Goal: Transaction & Acquisition: Book appointment/travel/reservation

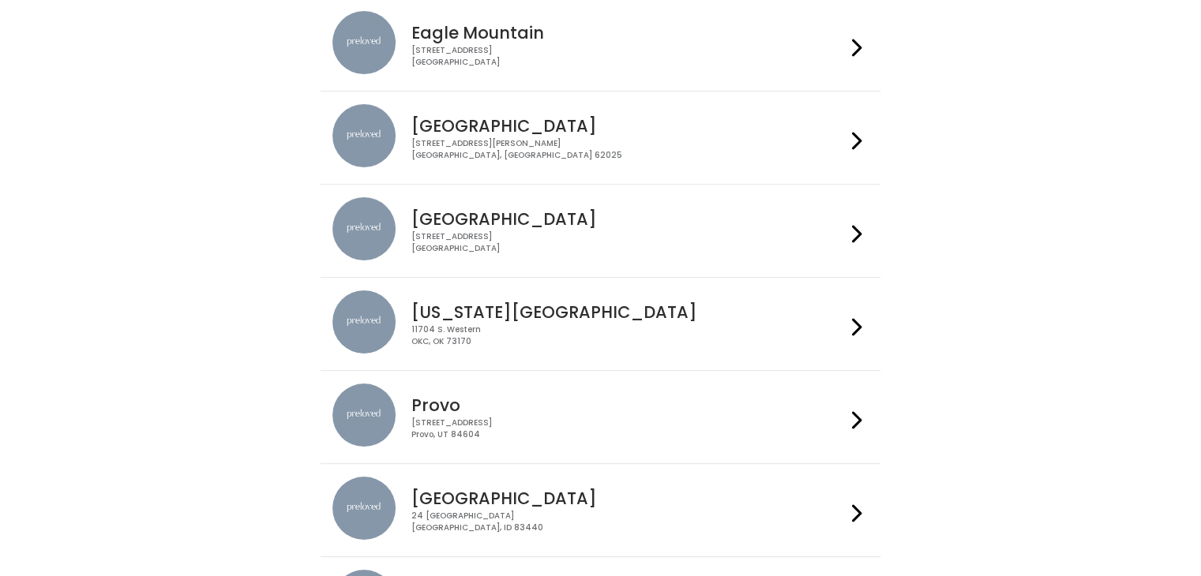
scroll to position [167, 0]
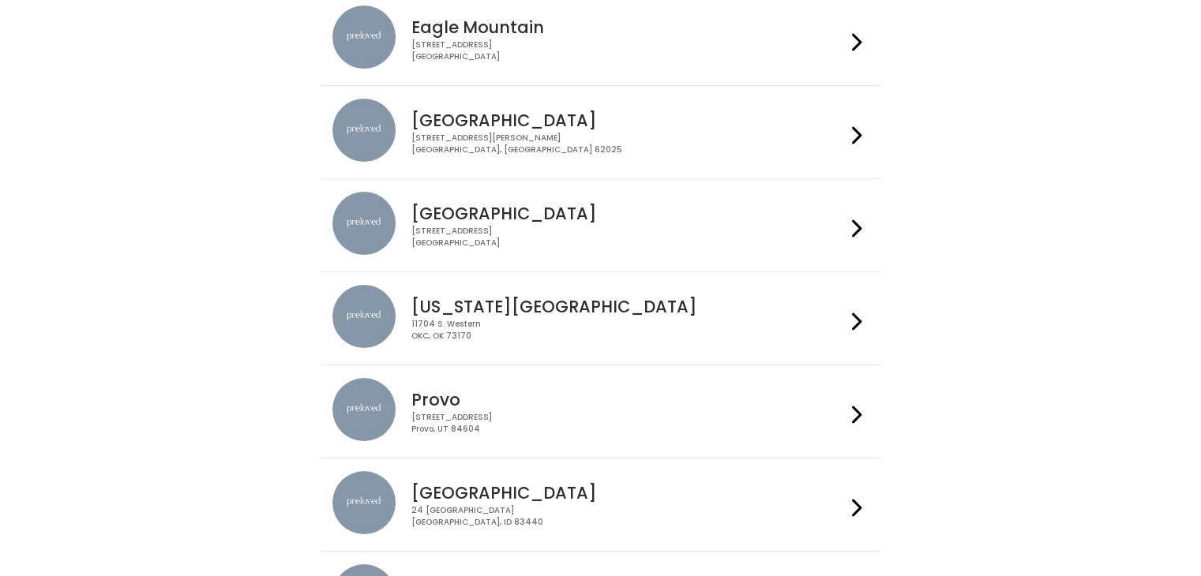
click at [499, 380] on div "Provo 230 W Cougar Blvd Provo, UT 84604" at bounding box center [625, 406] width 441 height 57
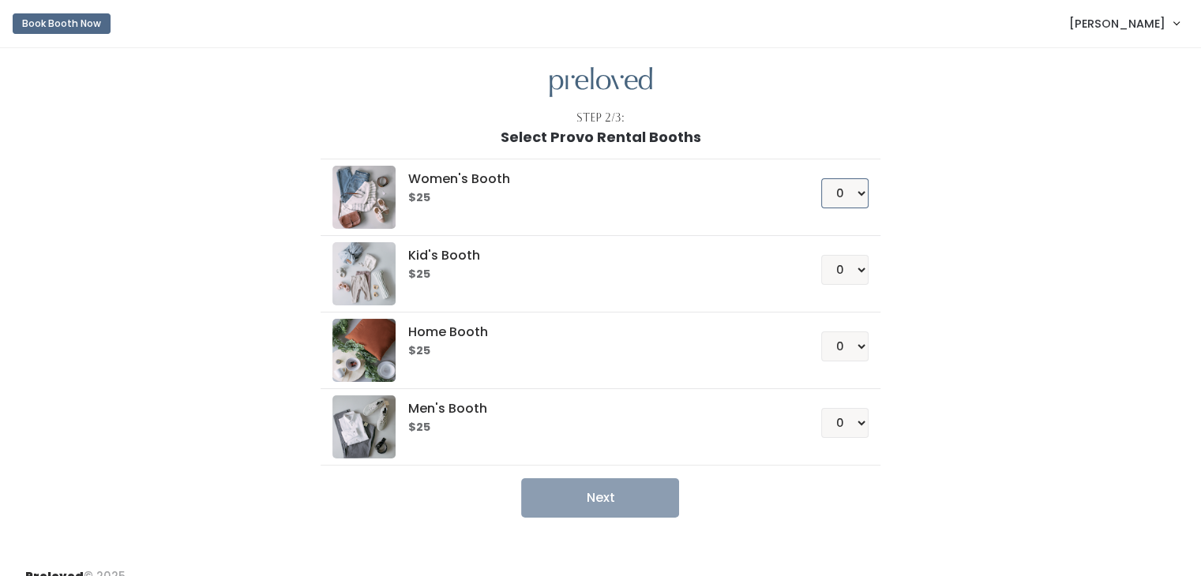
click at [860, 186] on select "0 1 2 3 4" at bounding box center [844, 193] width 47 height 30
select select "1"
click at [821, 178] on select "0 1 2 3 4" at bounding box center [844, 193] width 47 height 30
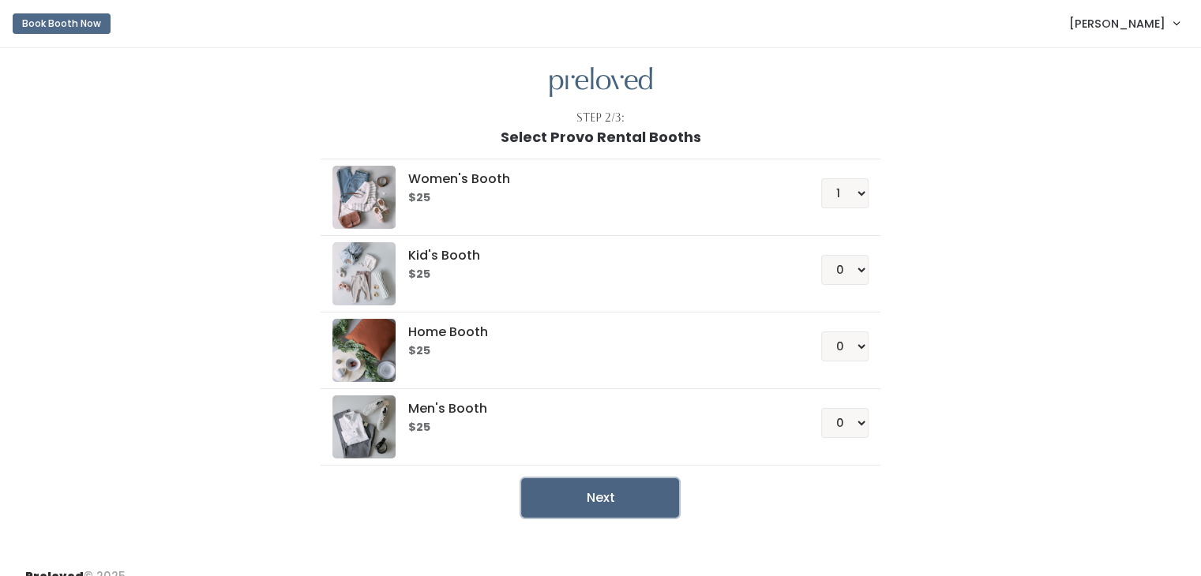
click at [586, 497] on button "Next" at bounding box center [600, 497] width 158 height 39
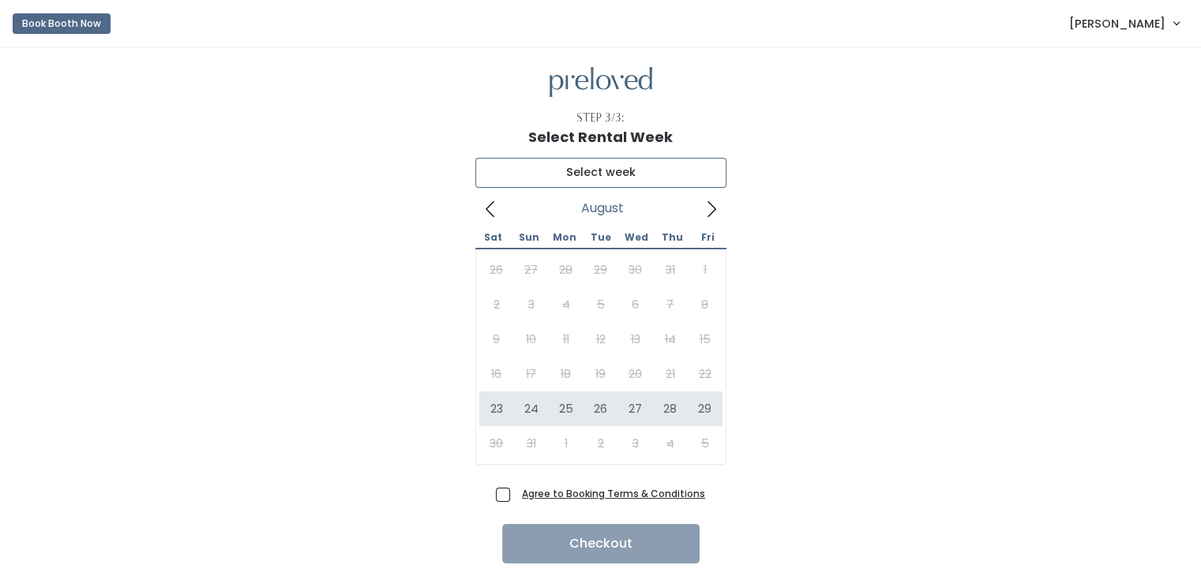
type input "August 23 to August 29"
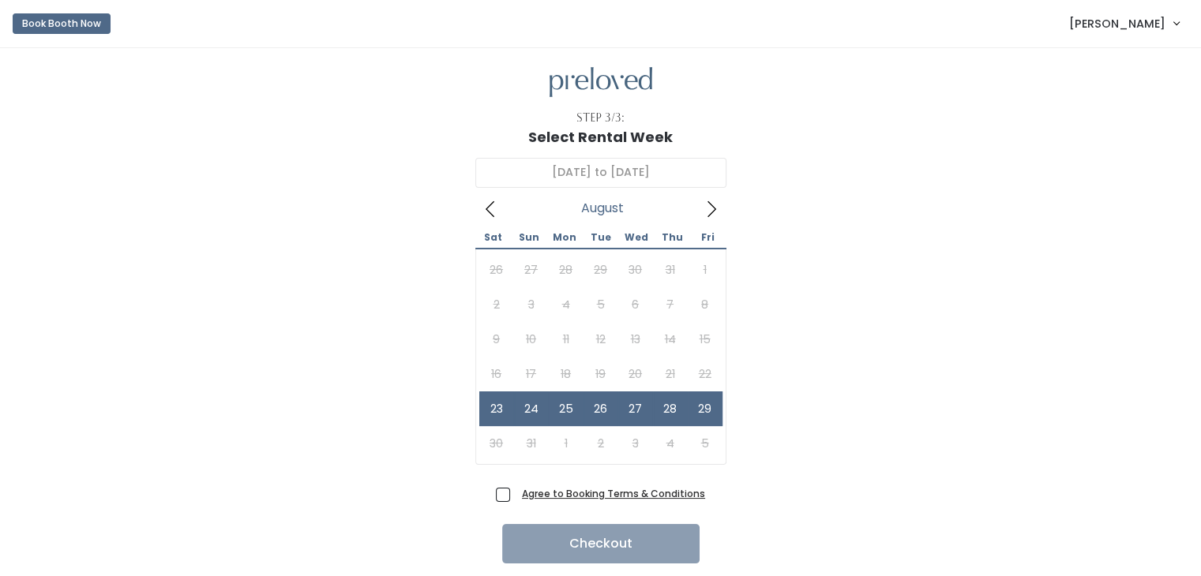
click at [516, 489] on span "Agree to Booking Terms & Conditions" at bounding box center [611, 494] width 190 height 16
click at [516, 489] on input "Agree to Booking Terms & Conditions" at bounding box center [521, 491] width 10 height 10
checkbox input "true"
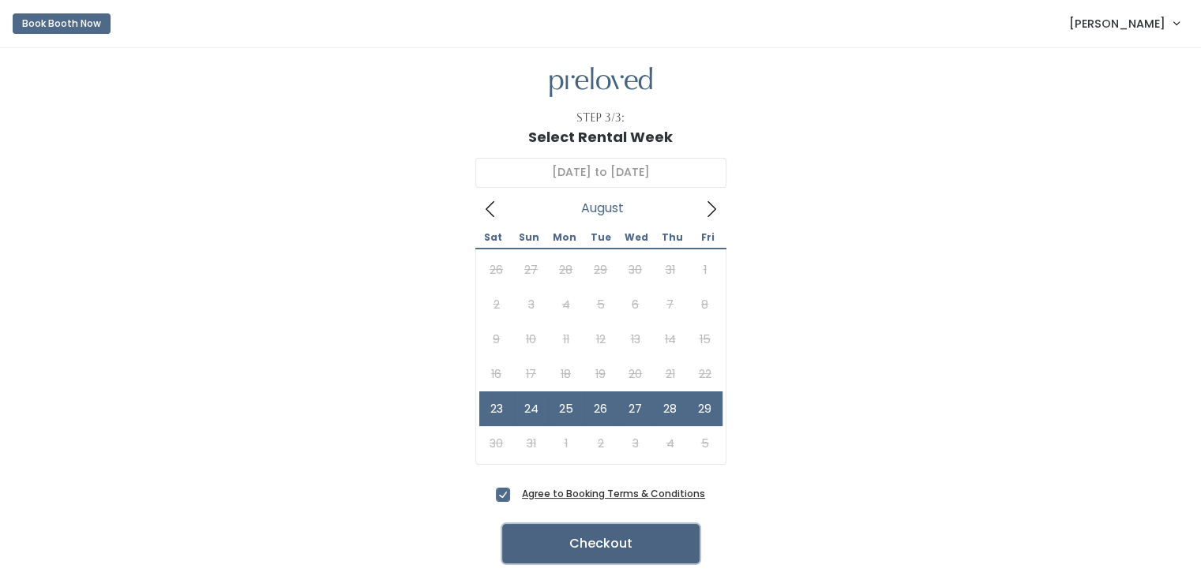
click at [609, 545] on button "Checkout" at bounding box center [600, 543] width 197 height 39
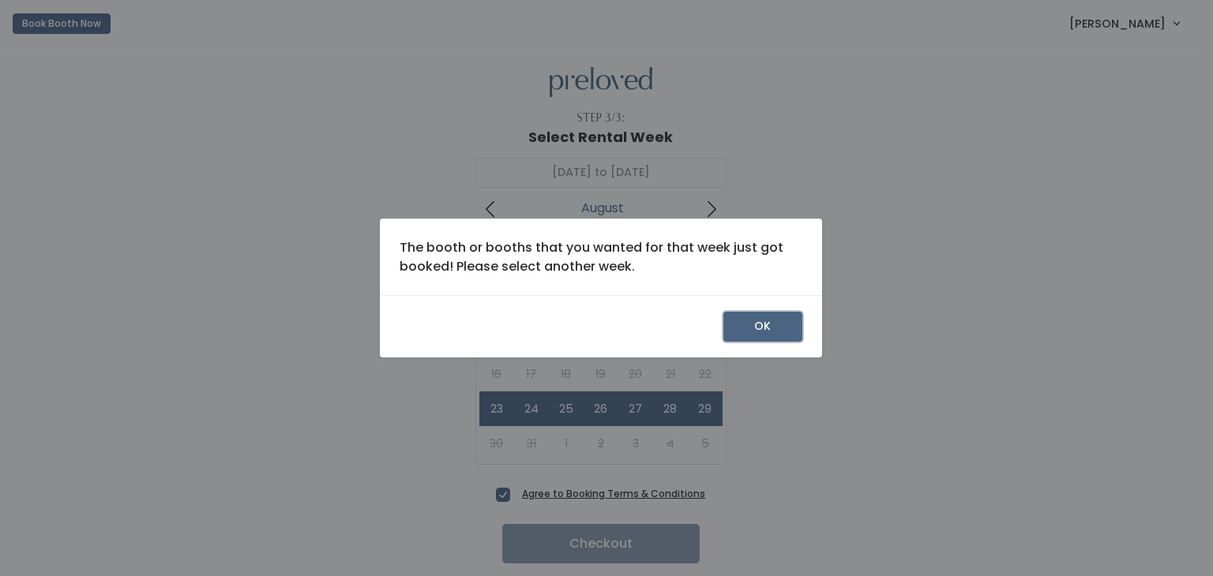
click at [754, 328] on button "OK" at bounding box center [762, 327] width 79 height 30
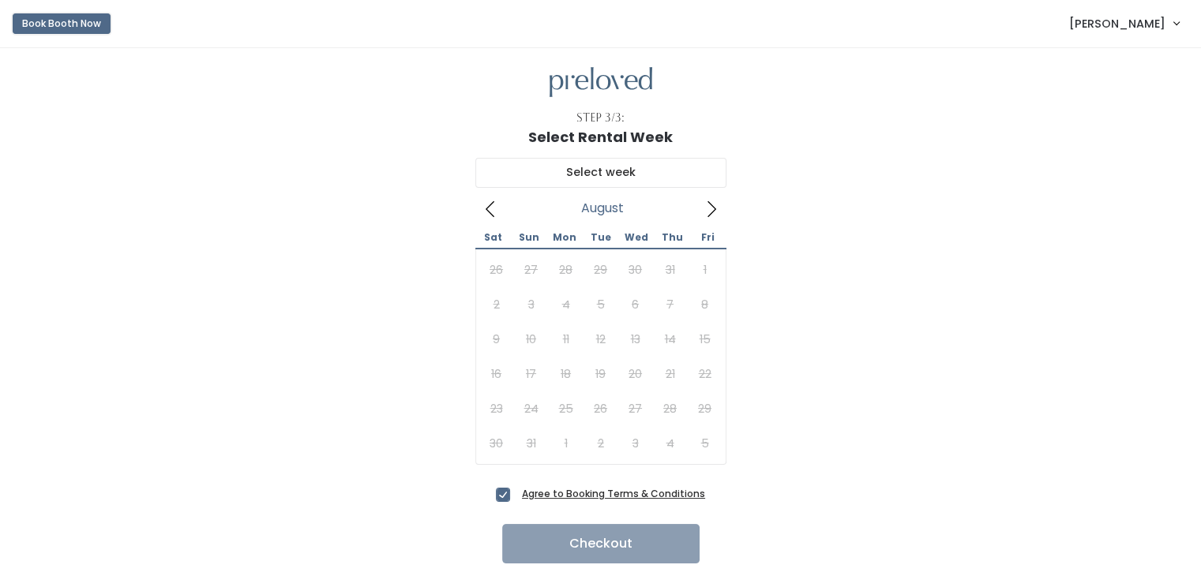
click at [52, 24] on button "Book Booth Now" at bounding box center [62, 23] width 98 height 21
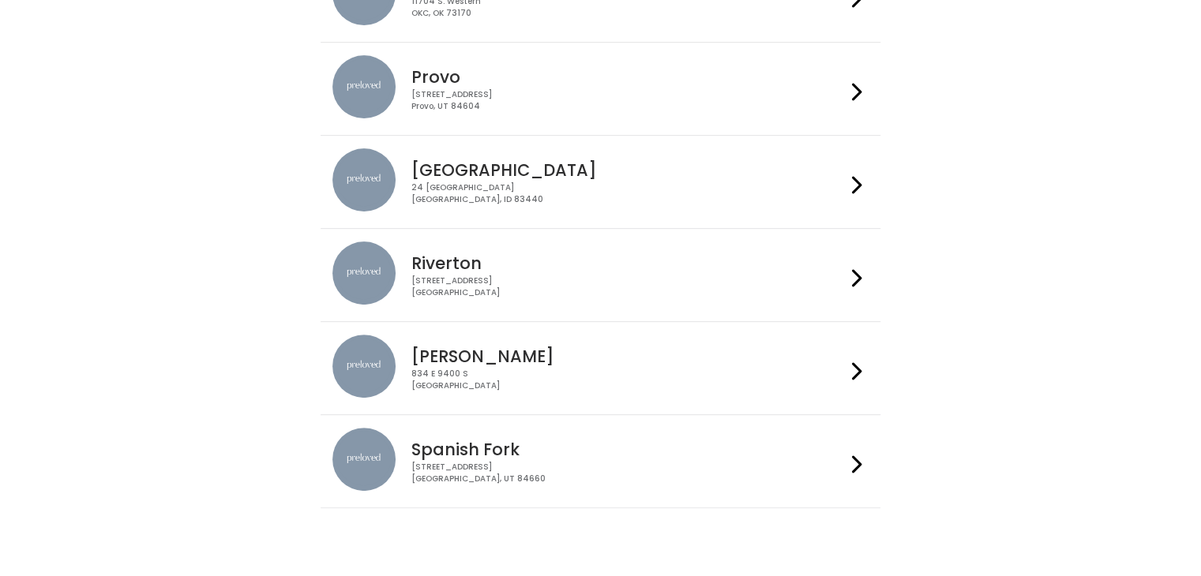
scroll to position [524, 0]
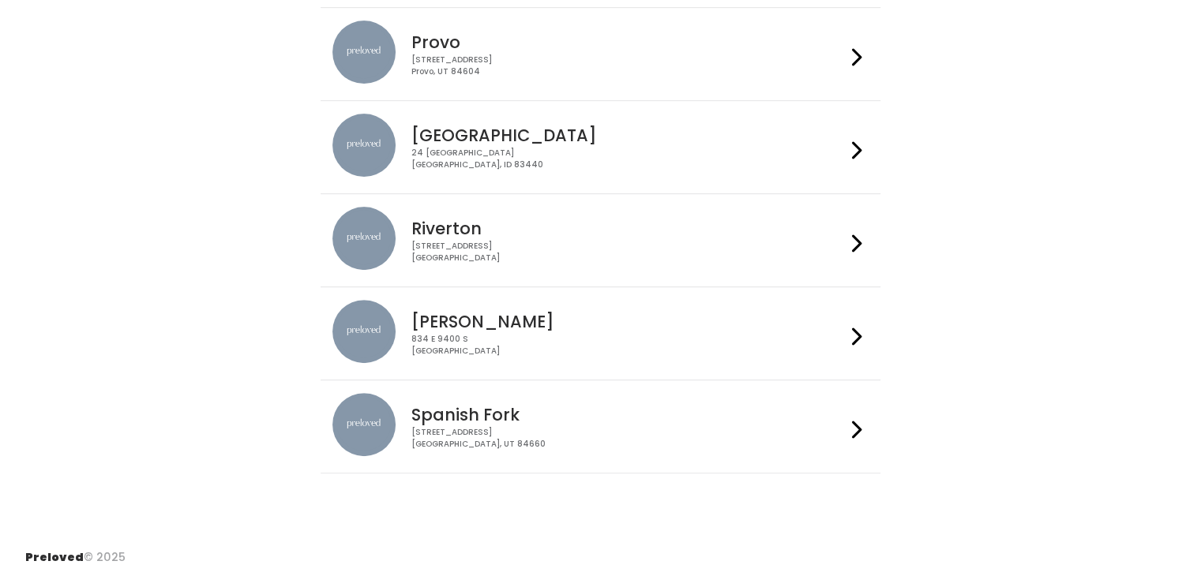
click at [591, 54] on div "230 W Cougar Blvd Provo, UT 84604" at bounding box center [628, 65] width 434 height 23
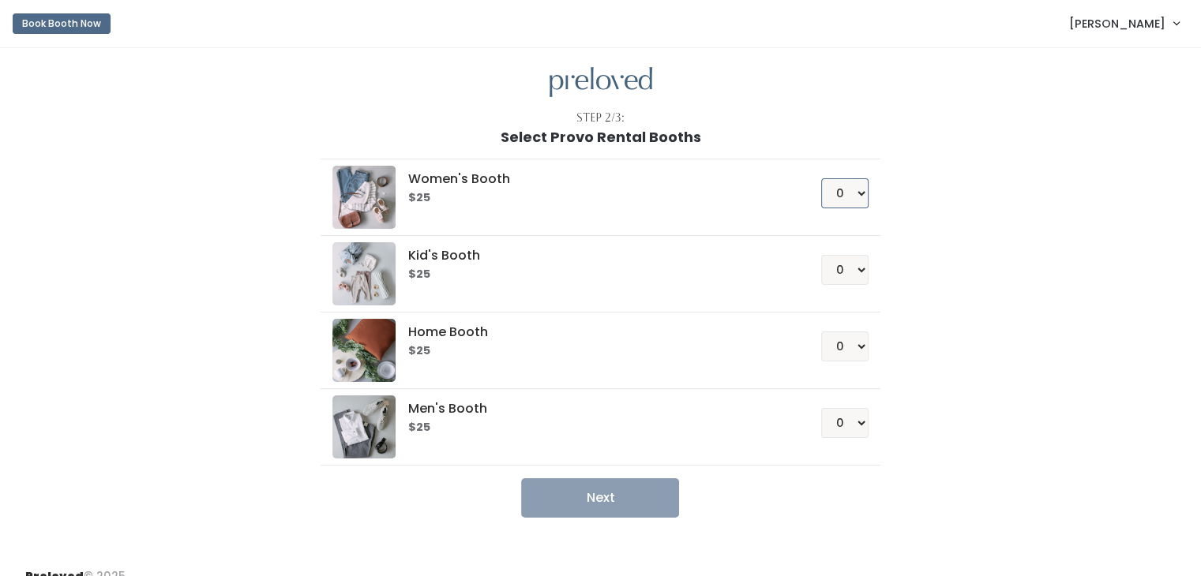
click at [856, 190] on select "0 1 2 3 4" at bounding box center [844, 193] width 47 height 30
select select "1"
click at [821, 178] on select "0 1 2 3 4" at bounding box center [844, 193] width 47 height 30
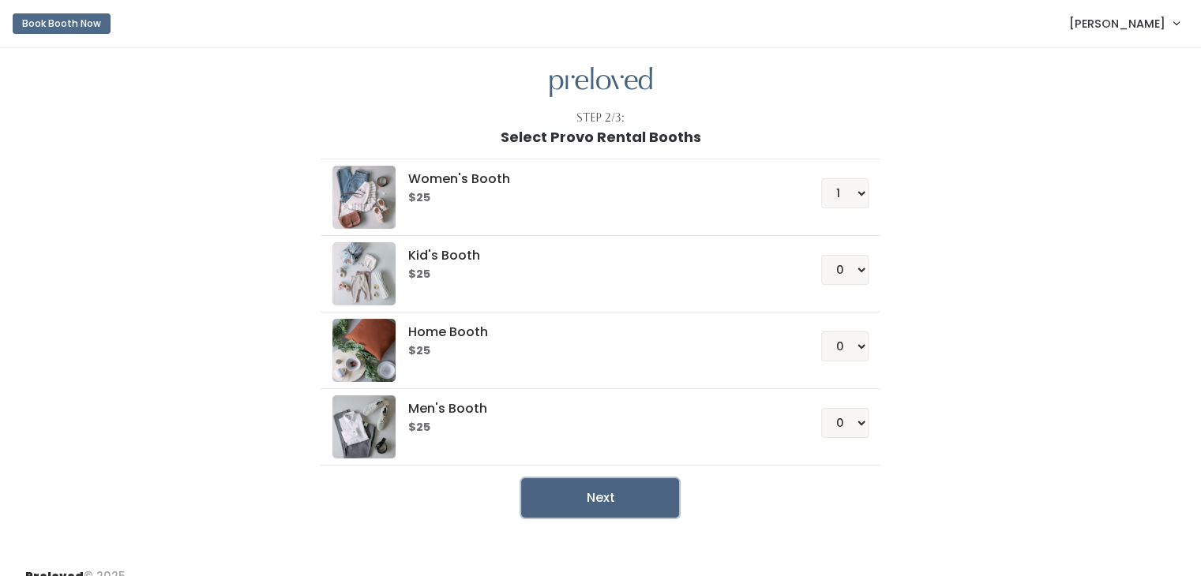
click at [622, 494] on button "Next" at bounding box center [600, 497] width 158 height 39
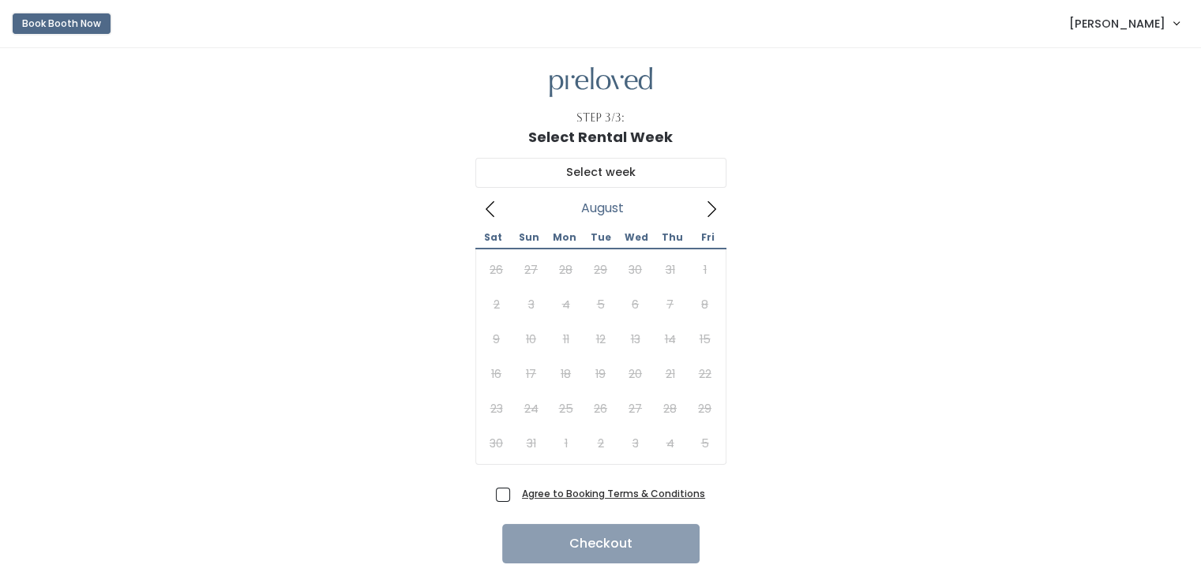
click at [77, 20] on button "Book Booth Now" at bounding box center [62, 23] width 98 height 21
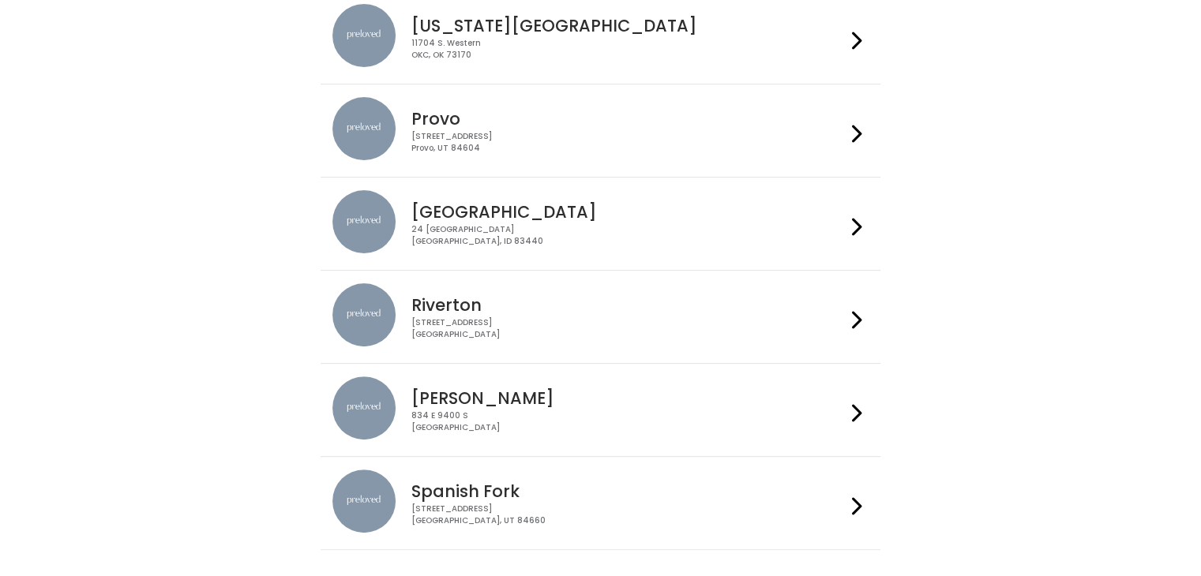
scroll to position [483, 0]
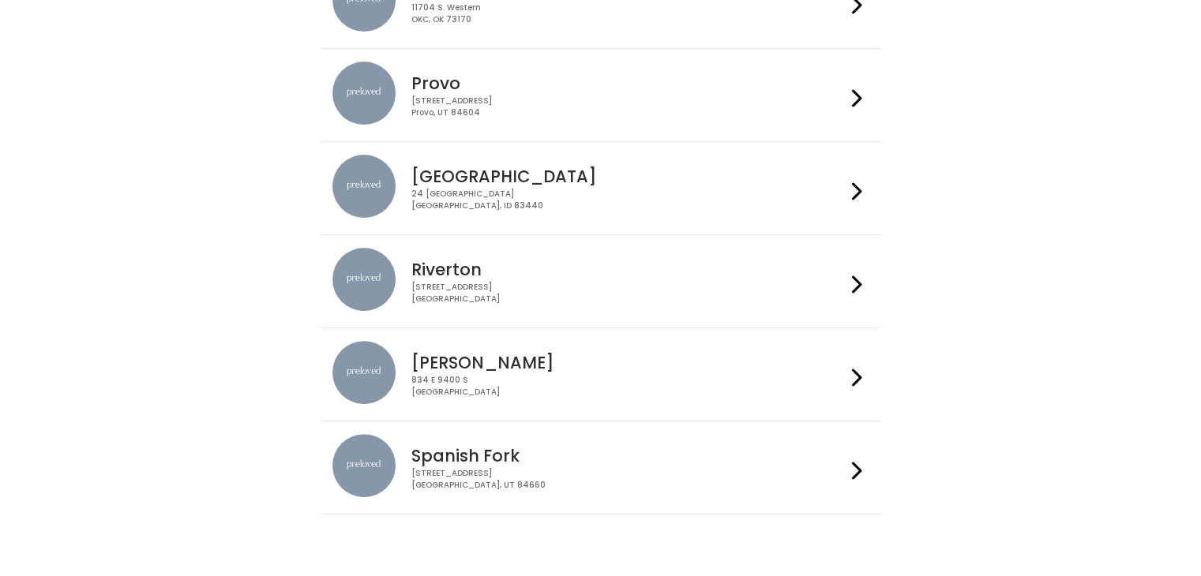
click at [783, 468] on div "244 N Main St Spanish Fork, UT 84660" at bounding box center [628, 479] width 434 height 23
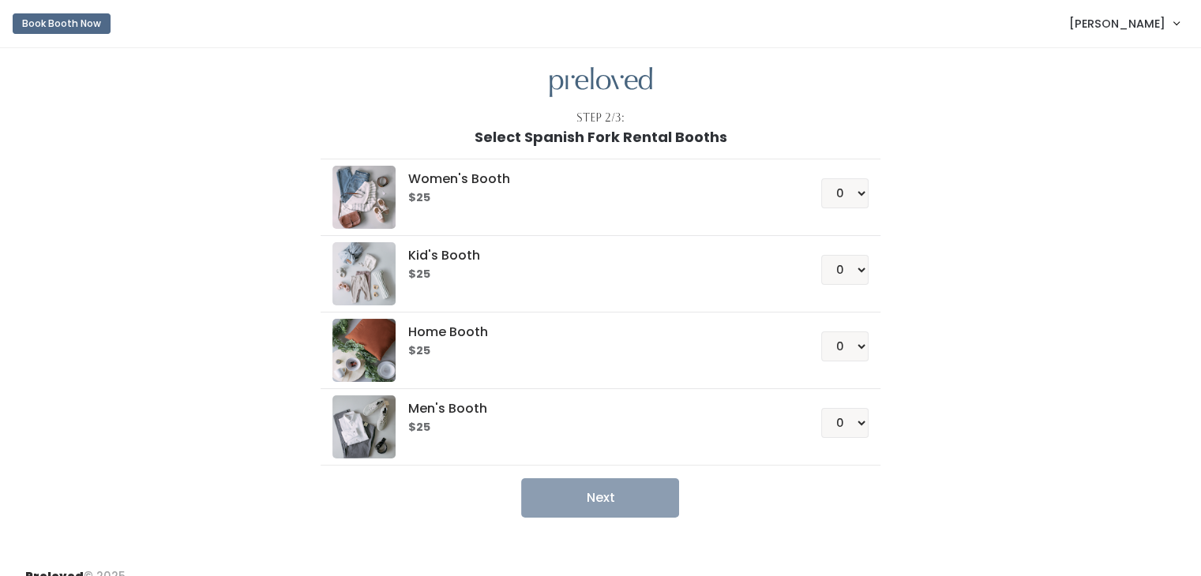
scroll to position [19, 0]
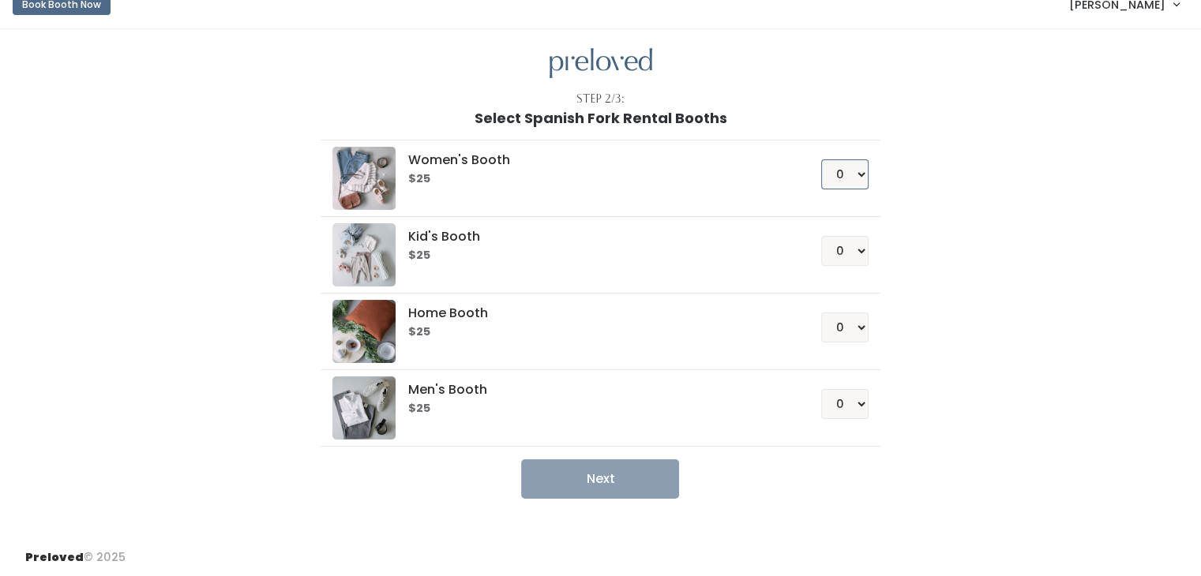
click at [842, 168] on select "0 1 2 3 4" at bounding box center [844, 174] width 47 height 30
select select "1"
click at [821, 159] on select "0 1 2 3 4" at bounding box center [844, 174] width 47 height 30
click at [595, 482] on button "Next" at bounding box center [600, 479] width 158 height 39
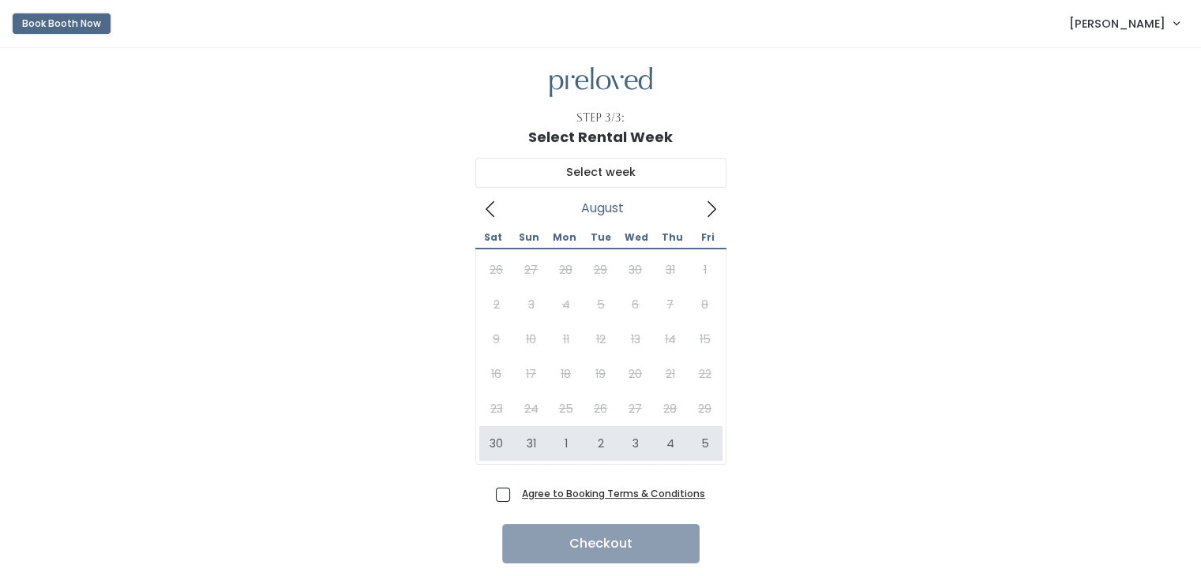
click at [44, 23] on button "Book Booth Now" at bounding box center [62, 23] width 98 height 21
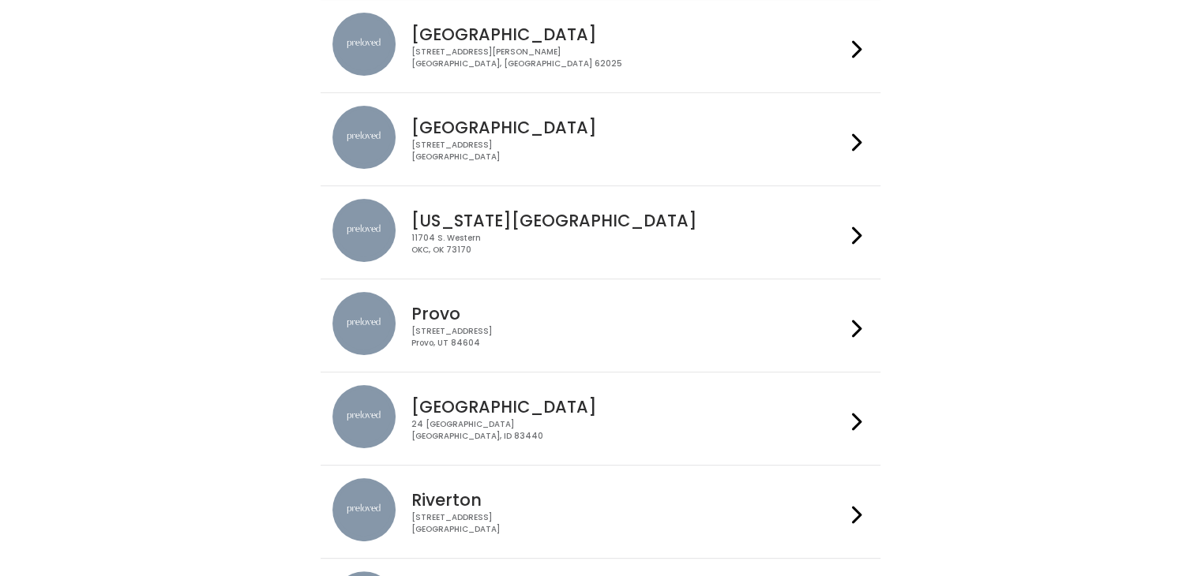
scroll to position [256, 0]
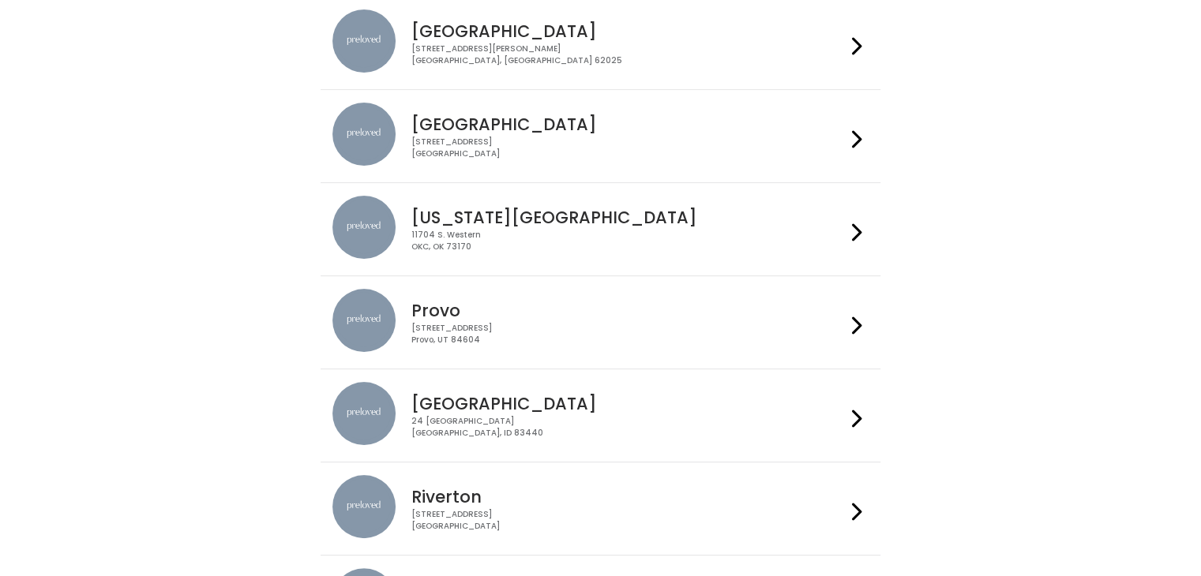
click at [682, 302] on h4 "Provo" at bounding box center [628, 311] width 434 height 18
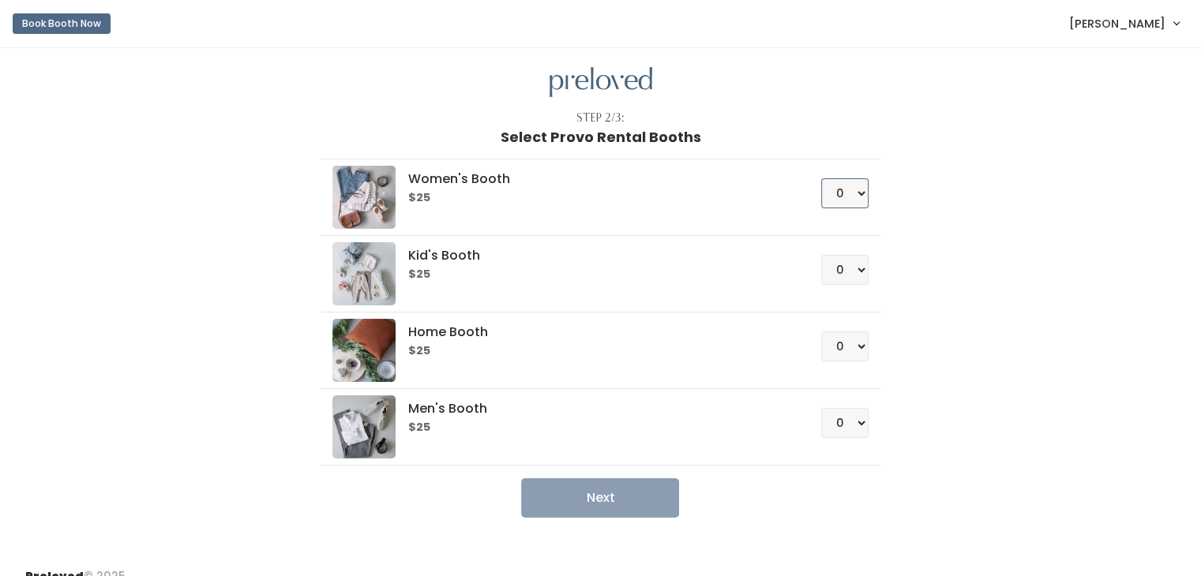
click at [840, 196] on select "0 1 2 3 4" at bounding box center [844, 193] width 47 height 30
select select "1"
click at [821, 178] on select "0 1 2 3 4" at bounding box center [844, 193] width 47 height 30
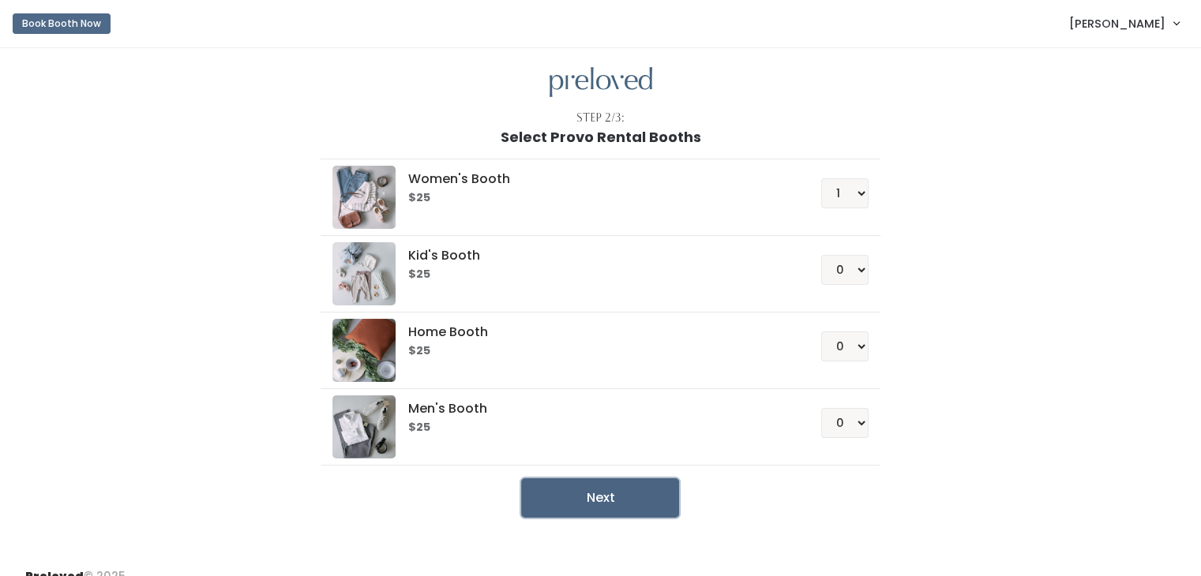
click at [621, 481] on button "Next" at bounding box center [600, 497] width 158 height 39
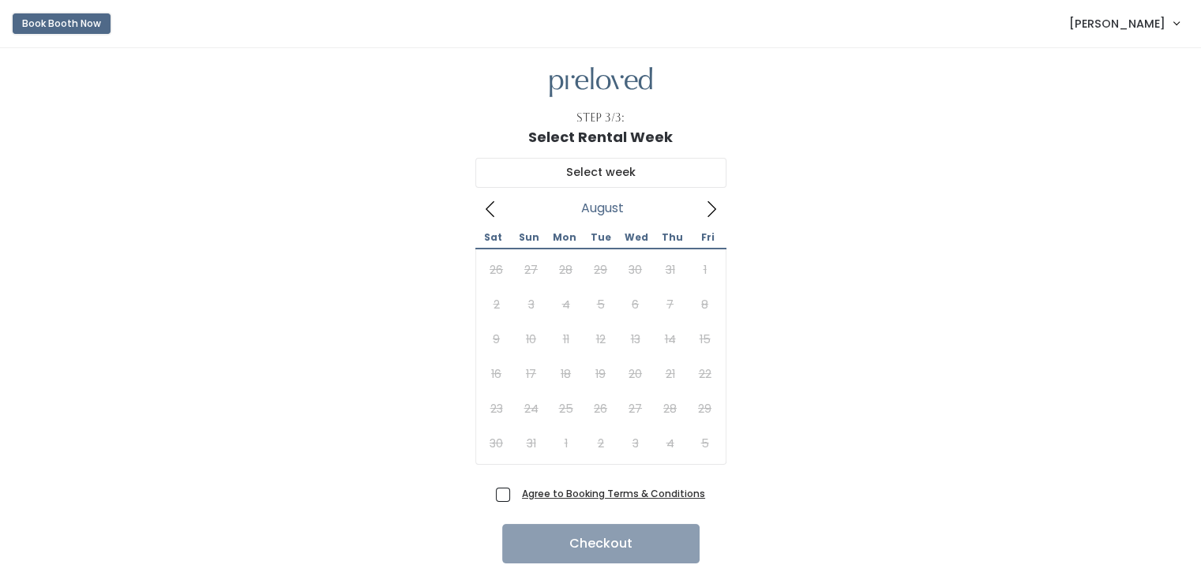
click at [47, 23] on button "Book Booth Now" at bounding box center [62, 23] width 98 height 21
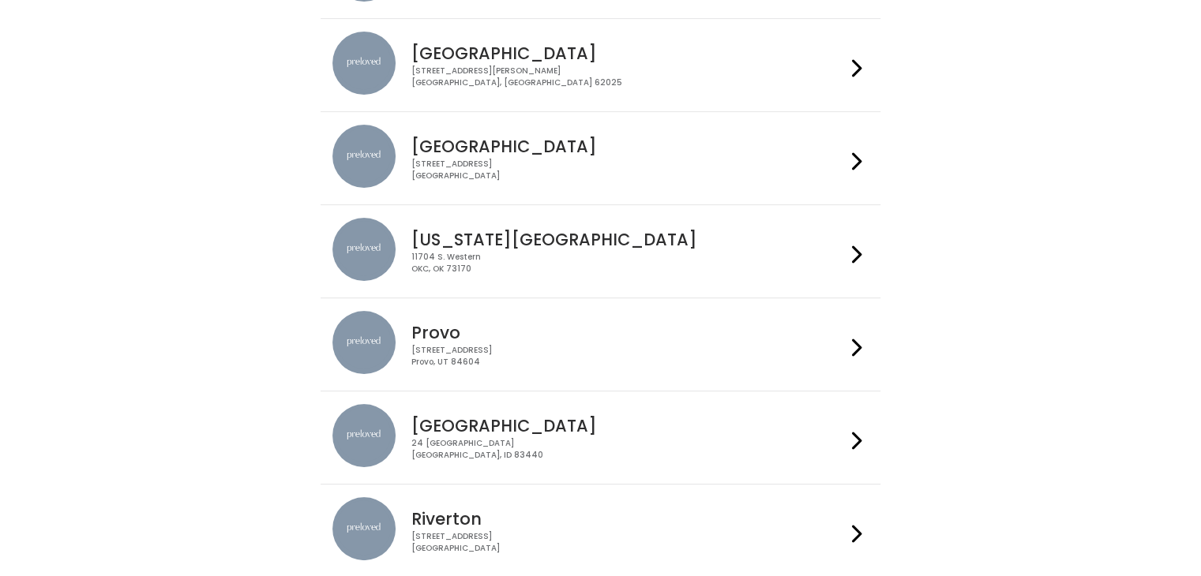
scroll to position [258, 0]
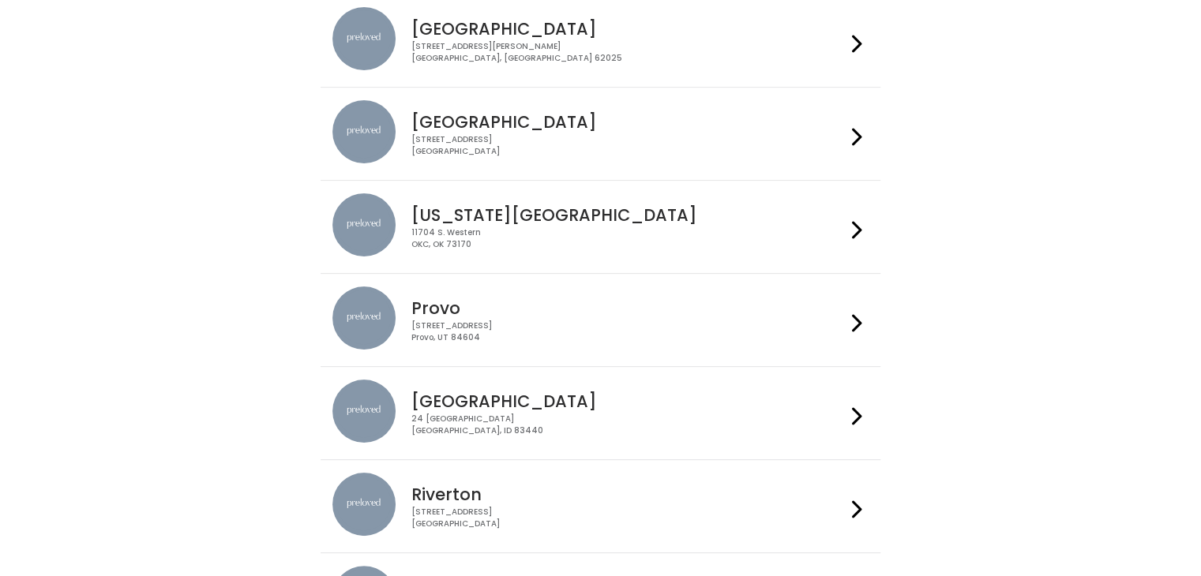
click at [556, 329] on div "230 W Cougar Blvd Provo, UT 84604" at bounding box center [628, 332] width 434 height 23
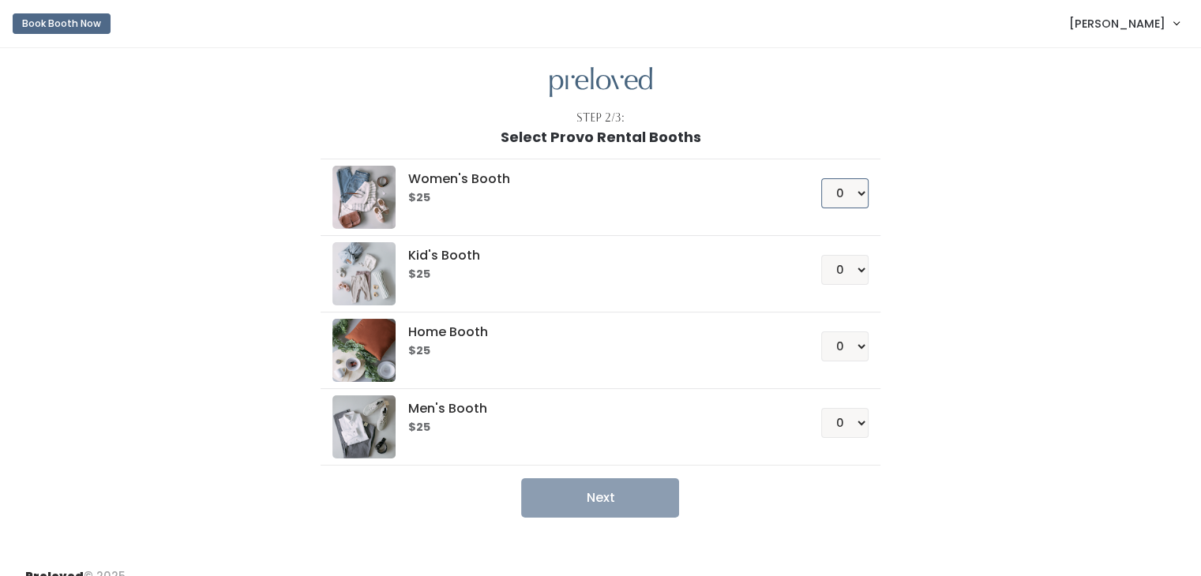
click at [840, 190] on select "0 1 2 3 4" at bounding box center [844, 193] width 47 height 30
select select "1"
click at [821, 178] on select "0 1 2 3 4" at bounding box center [844, 193] width 47 height 30
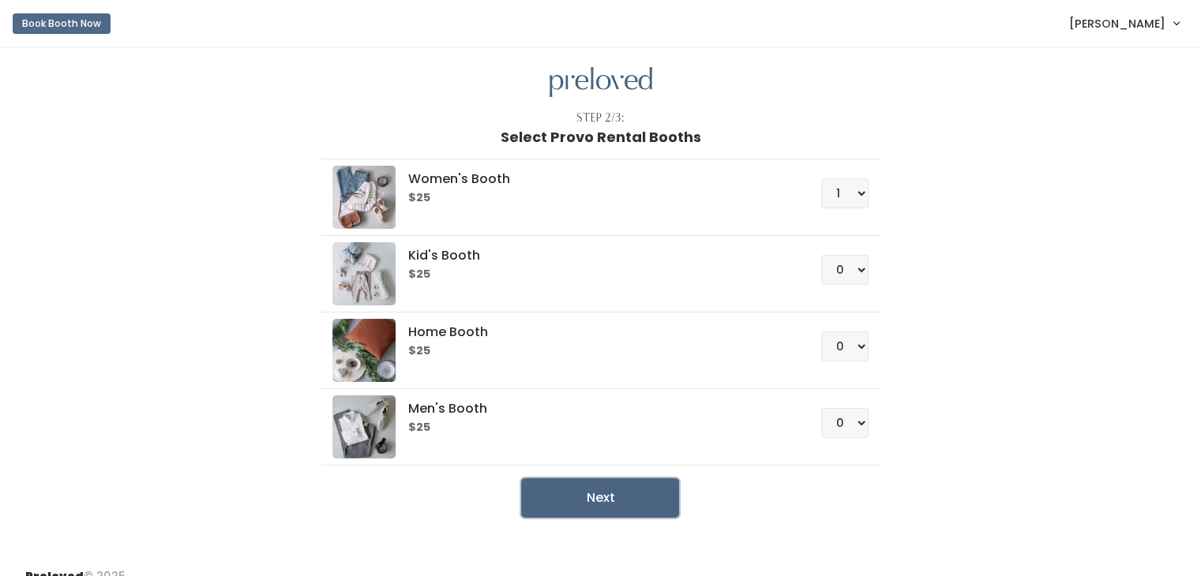
click at [635, 497] on button "Next" at bounding box center [600, 497] width 158 height 39
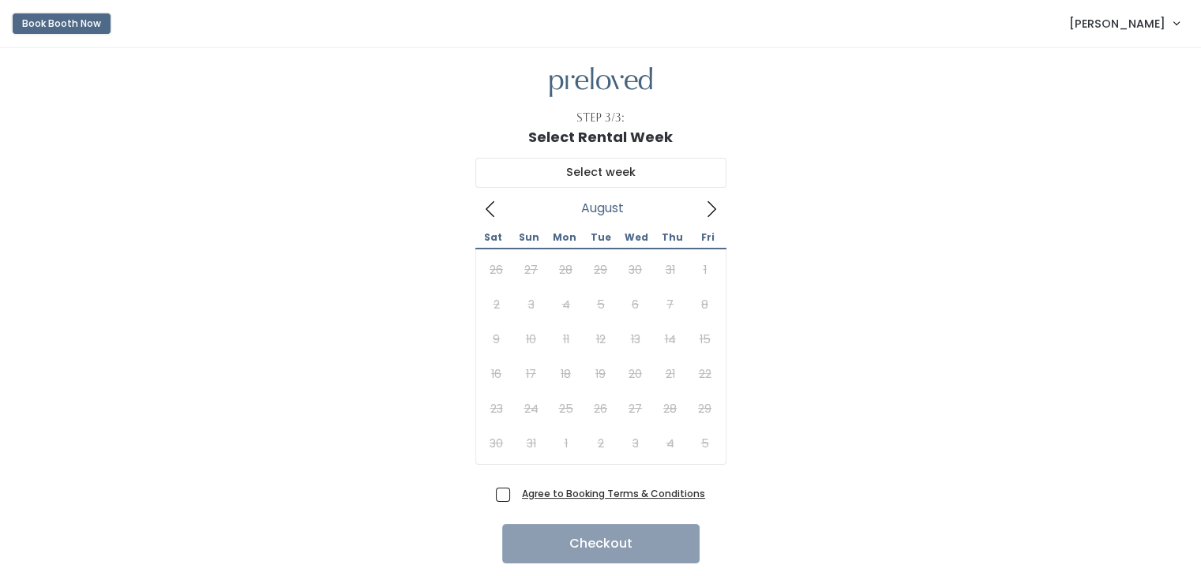
click at [54, 24] on button "Book Booth Now" at bounding box center [62, 23] width 98 height 21
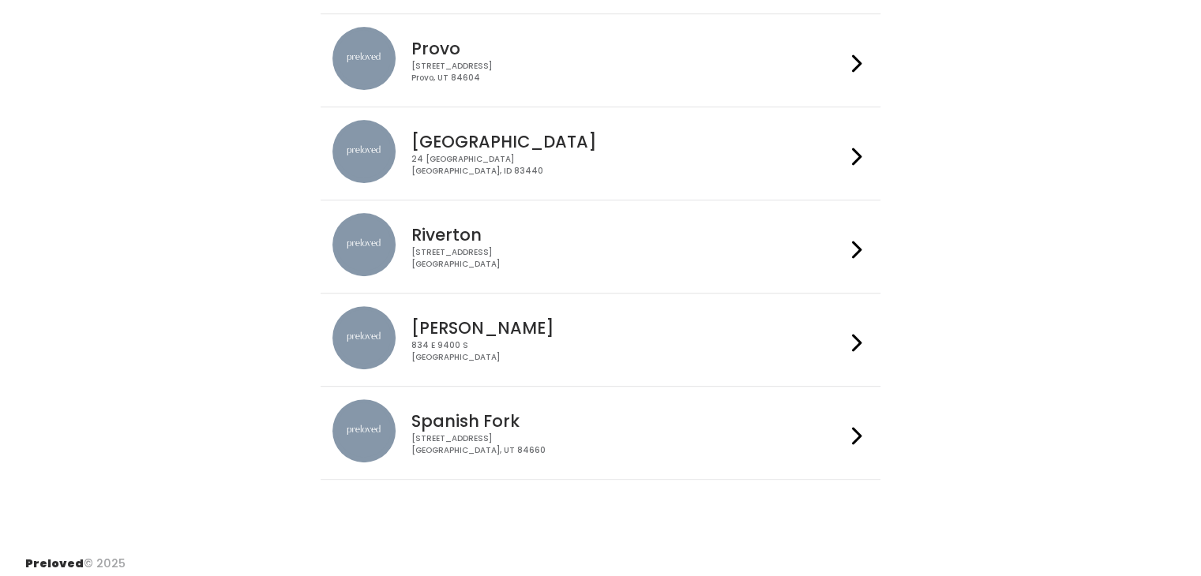
scroll to position [521, 0]
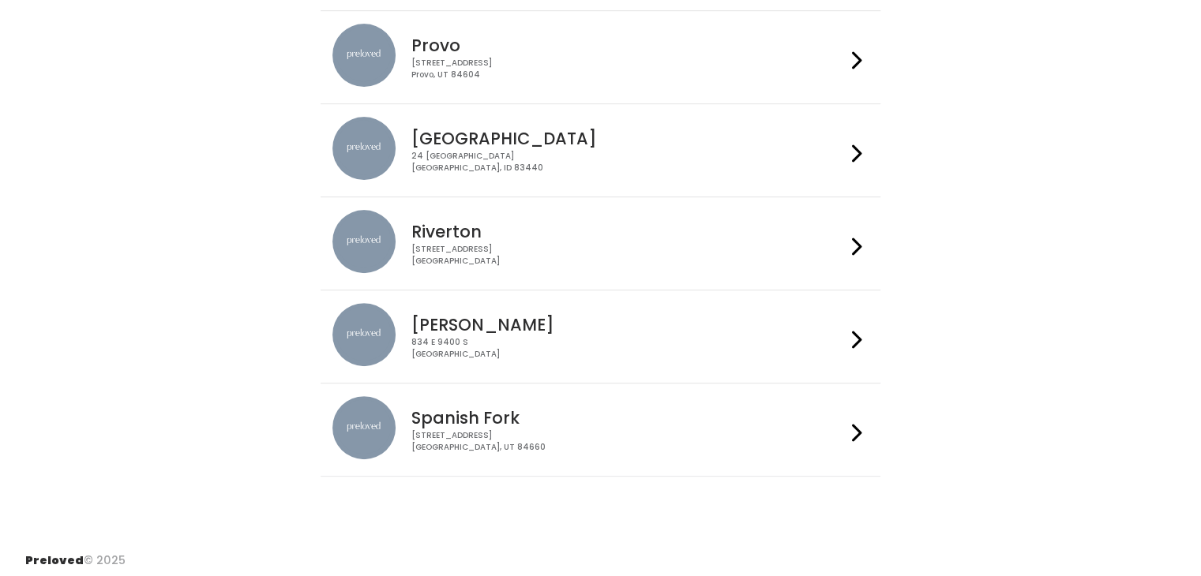
click at [712, 411] on h4 "Spanish Fork" at bounding box center [628, 418] width 434 height 18
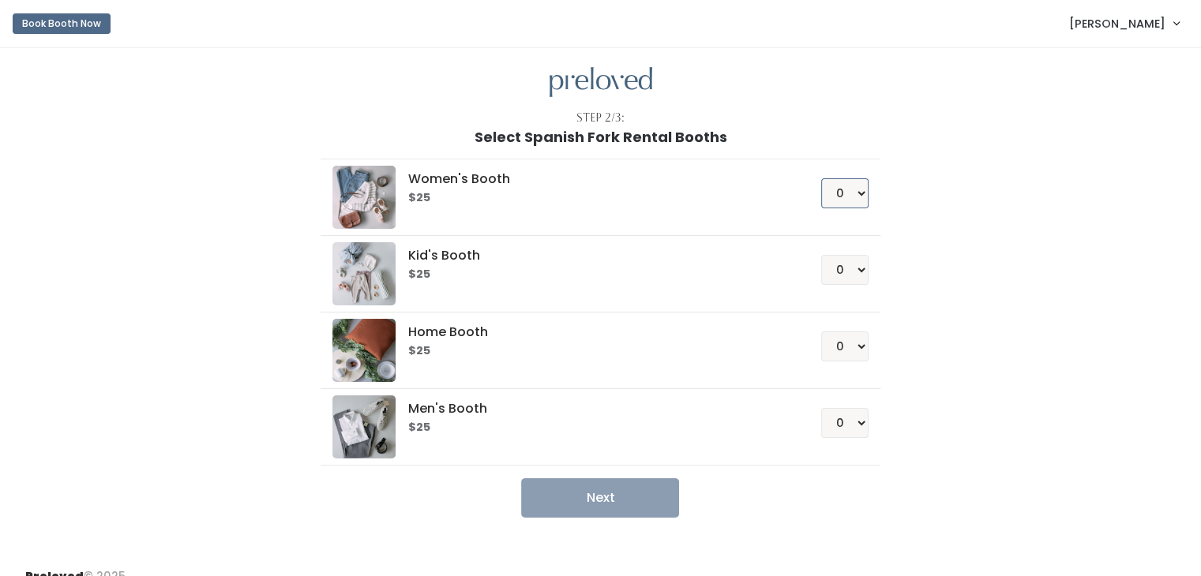
click at [840, 190] on select "0 1 2 3 4" at bounding box center [844, 193] width 47 height 30
select select "1"
click at [821, 178] on select "0 1 2 3 4" at bounding box center [844, 193] width 47 height 30
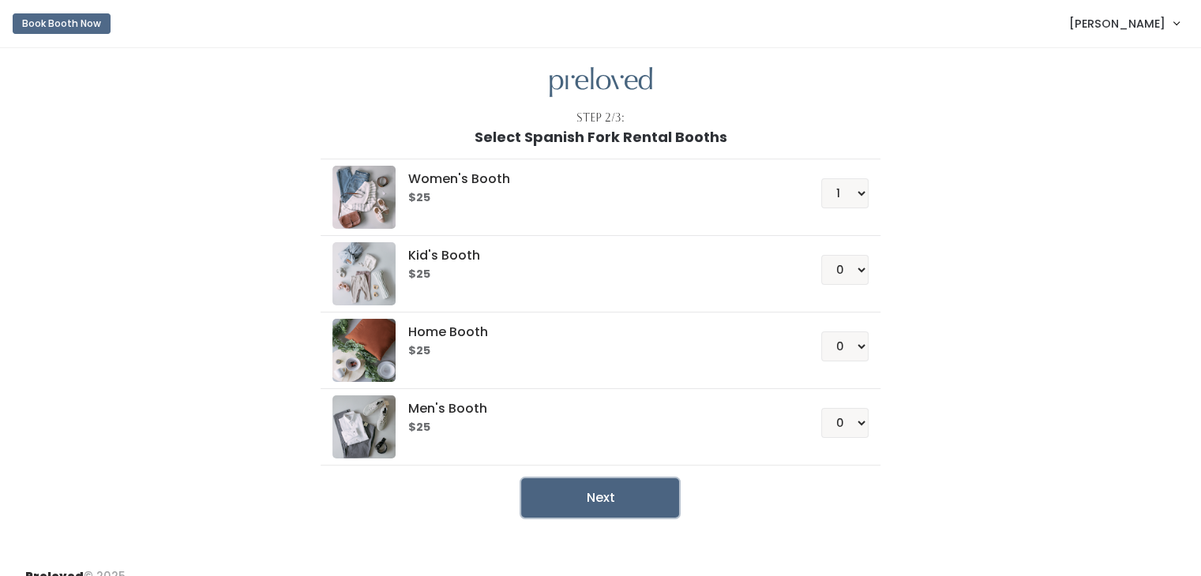
click at [610, 484] on button "Next" at bounding box center [600, 497] width 158 height 39
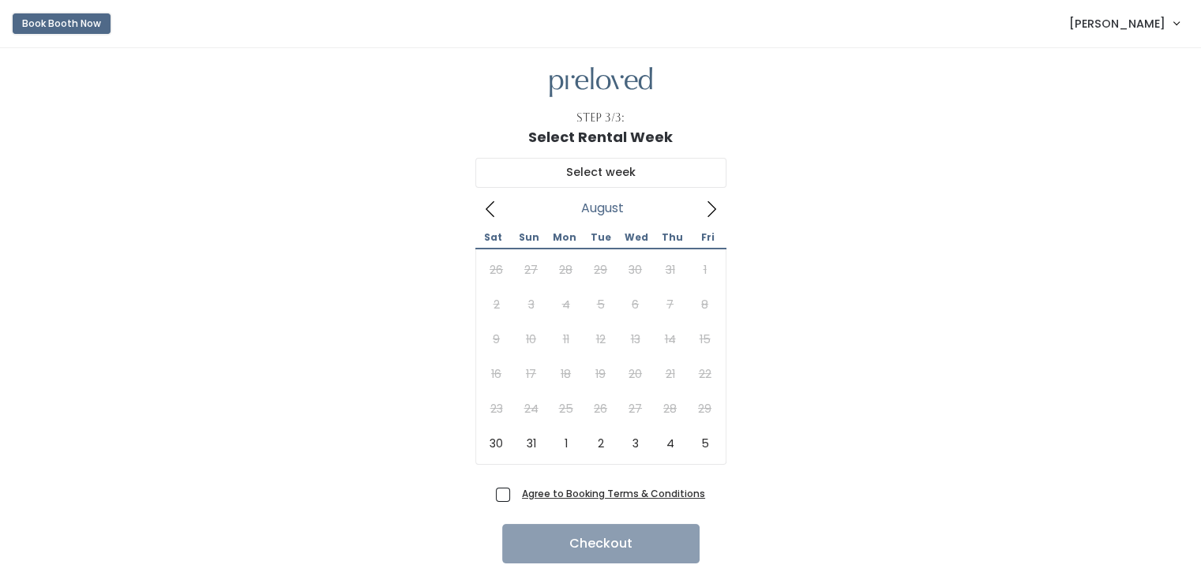
click at [44, 27] on button "Book Booth Now" at bounding box center [62, 23] width 98 height 21
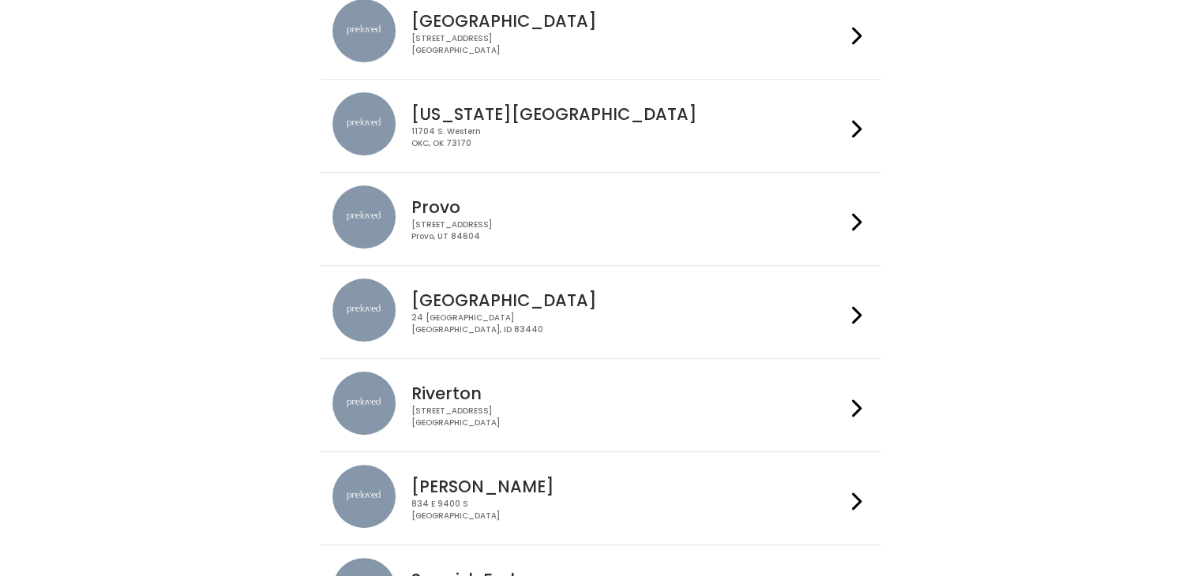
scroll to position [360, 0]
click at [831, 191] on div "Provo 230 W Cougar Blvd Provo, UT 84604" at bounding box center [625, 213] width 441 height 57
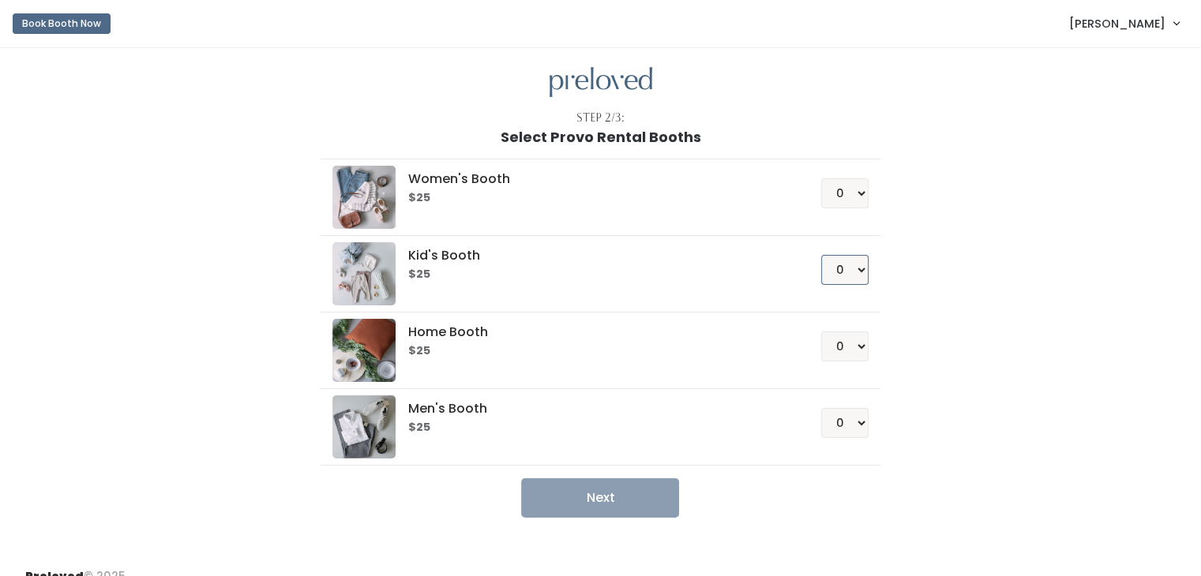
click at [853, 266] on select "0 1 2 3 4" at bounding box center [844, 270] width 47 height 30
select select "1"
click at [821, 255] on select "0 1 2 3 4" at bounding box center [844, 270] width 47 height 30
click at [613, 505] on button "Next" at bounding box center [600, 497] width 158 height 39
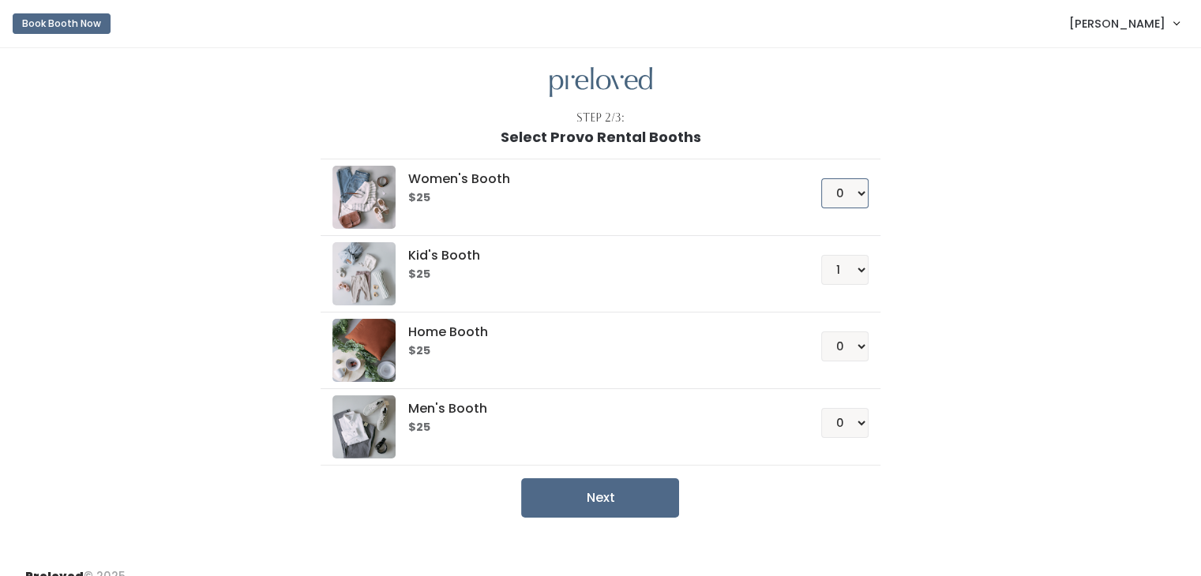
click at [844, 181] on select "0 1 2 3 4" at bounding box center [844, 193] width 47 height 30
select select "1"
click at [821, 178] on select "0 1 2 3 4" at bounding box center [844, 193] width 47 height 30
click at [616, 486] on button "Next" at bounding box center [600, 497] width 158 height 39
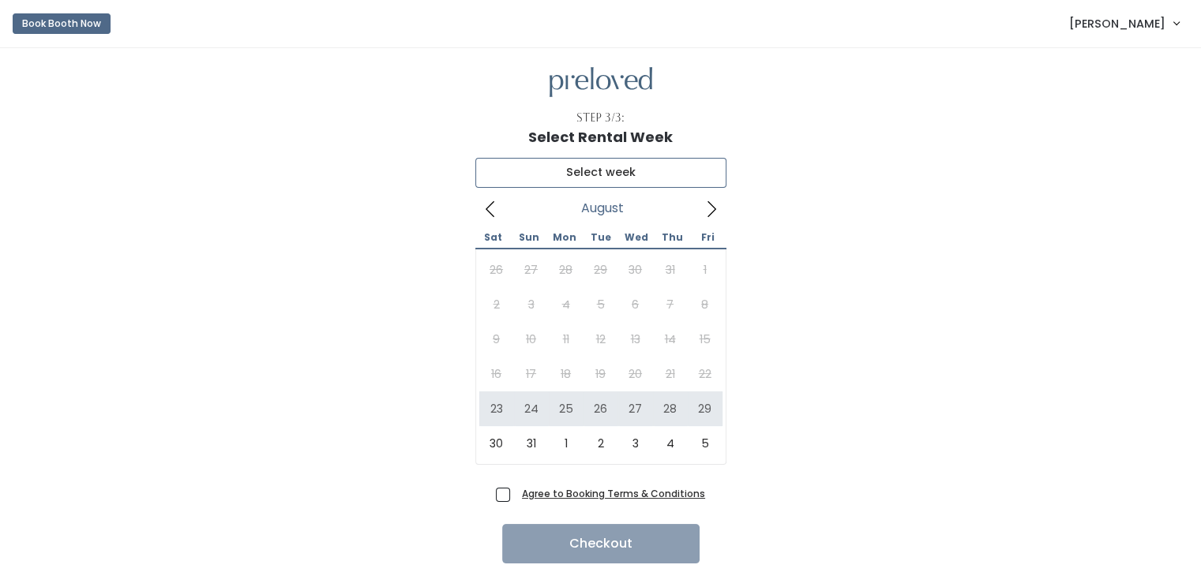
type input "[DATE] to [DATE]"
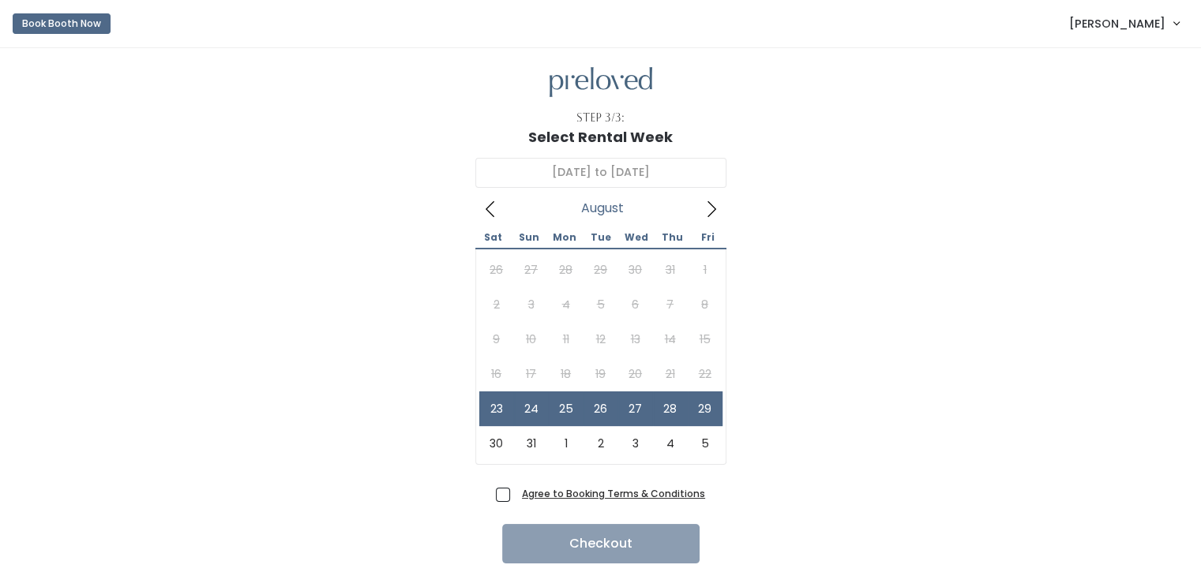
click at [497, 494] on div "Agree to Booking Terms & Conditions Checkout" at bounding box center [600, 522] width 1150 height 81
click at [516, 497] on span "Agree to Booking Terms & Conditions" at bounding box center [611, 494] width 190 height 16
click at [516, 496] on input "Agree to Booking Terms & Conditions" at bounding box center [521, 491] width 10 height 10
checkbox input "true"
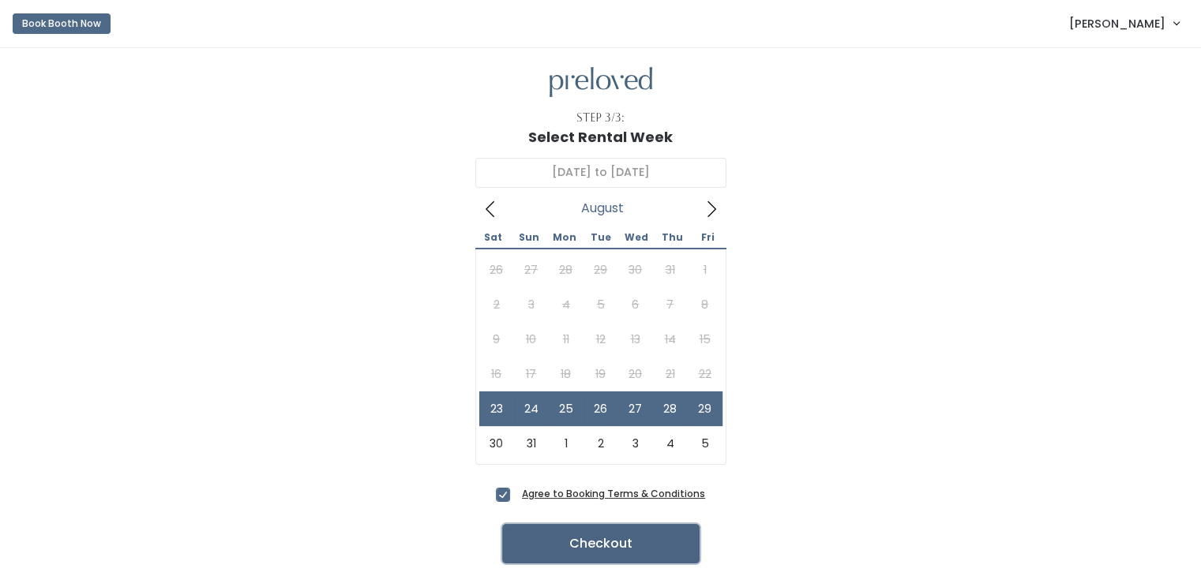
click at [553, 532] on button "Checkout" at bounding box center [600, 543] width 197 height 39
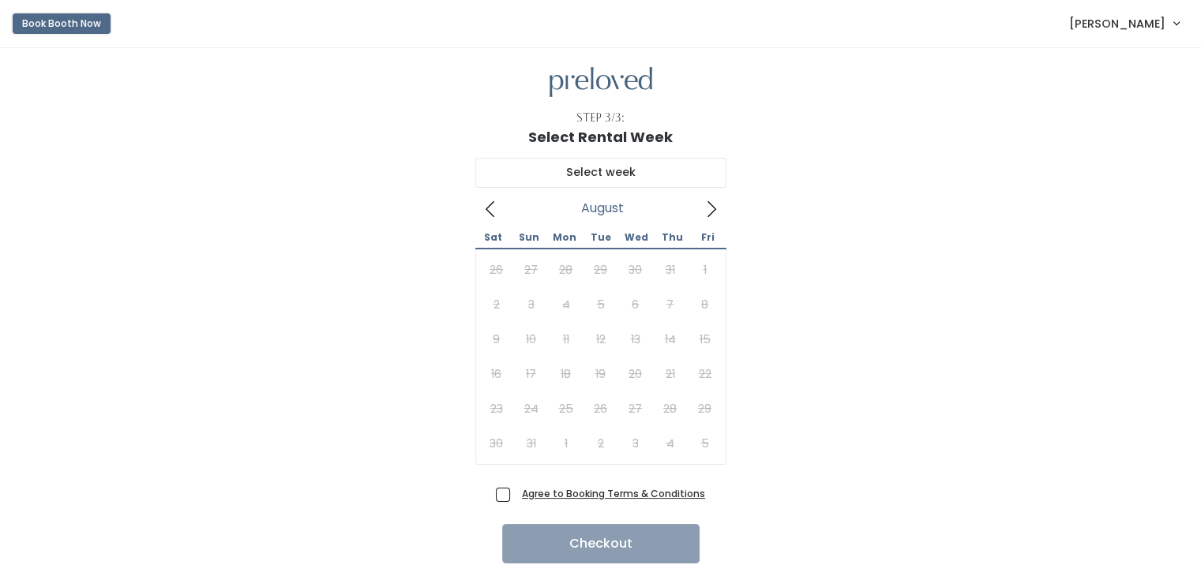
click at [57, 22] on button "Book Booth Now" at bounding box center [62, 23] width 98 height 21
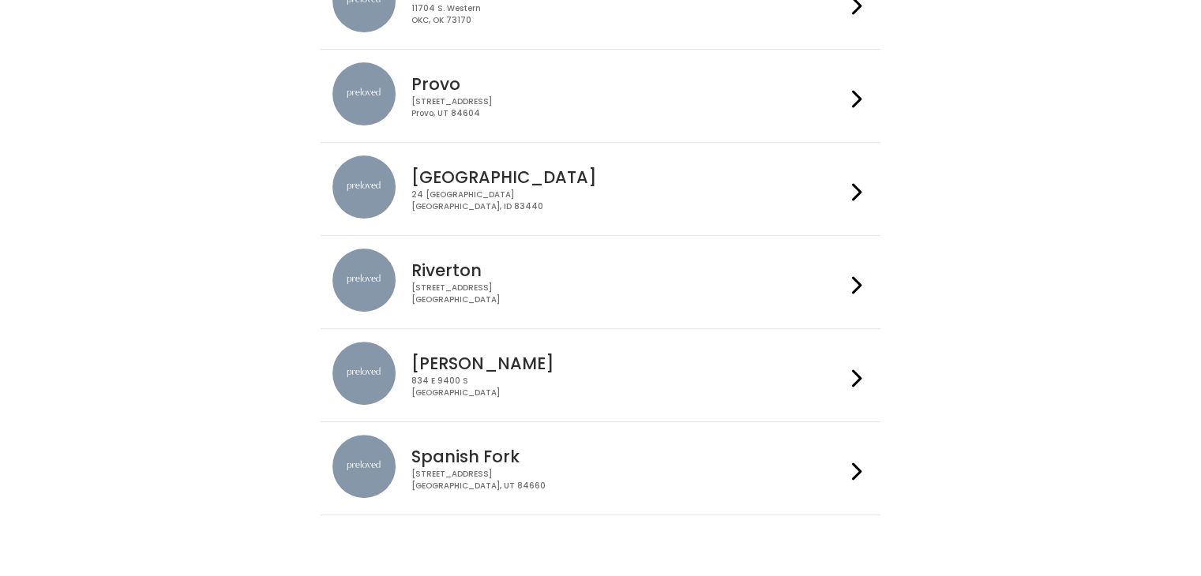
scroll to position [524, 0]
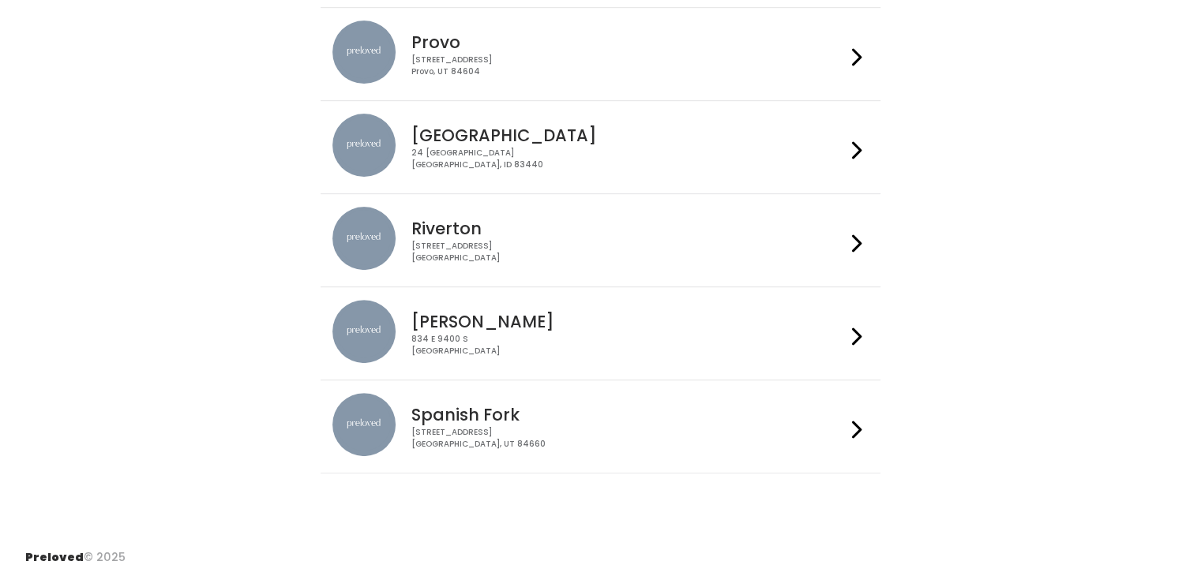
click at [728, 441] on div "[STREET_ADDRESS]" at bounding box center [628, 438] width 434 height 23
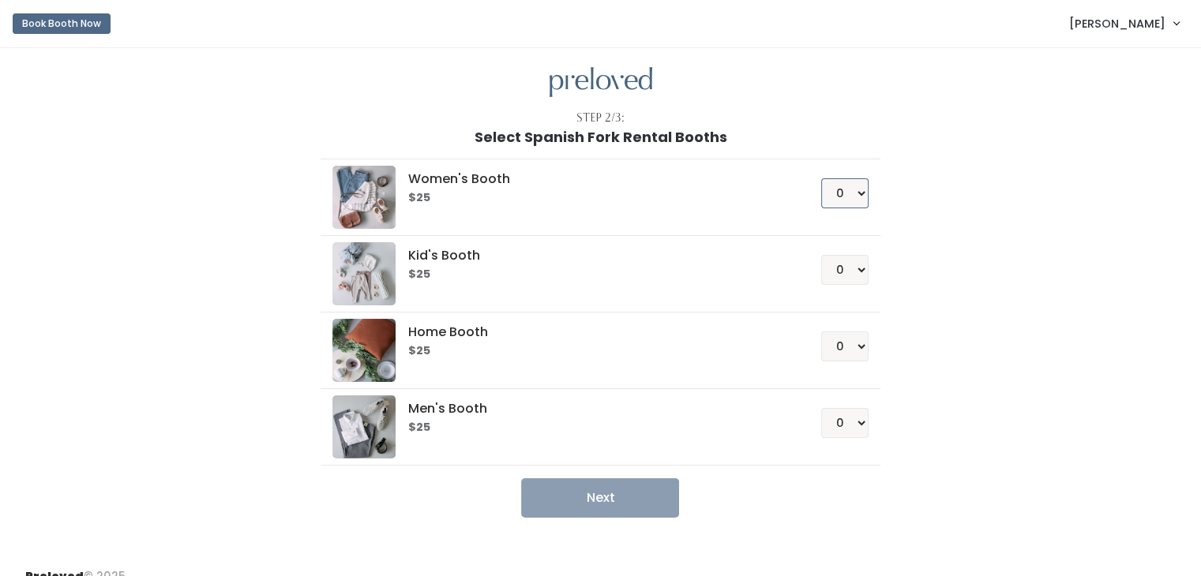
click at [859, 188] on select "0 1 2 3 4" at bounding box center [844, 193] width 47 height 30
select select "1"
click at [821, 178] on select "0 1 2 3 4" at bounding box center [844, 193] width 47 height 30
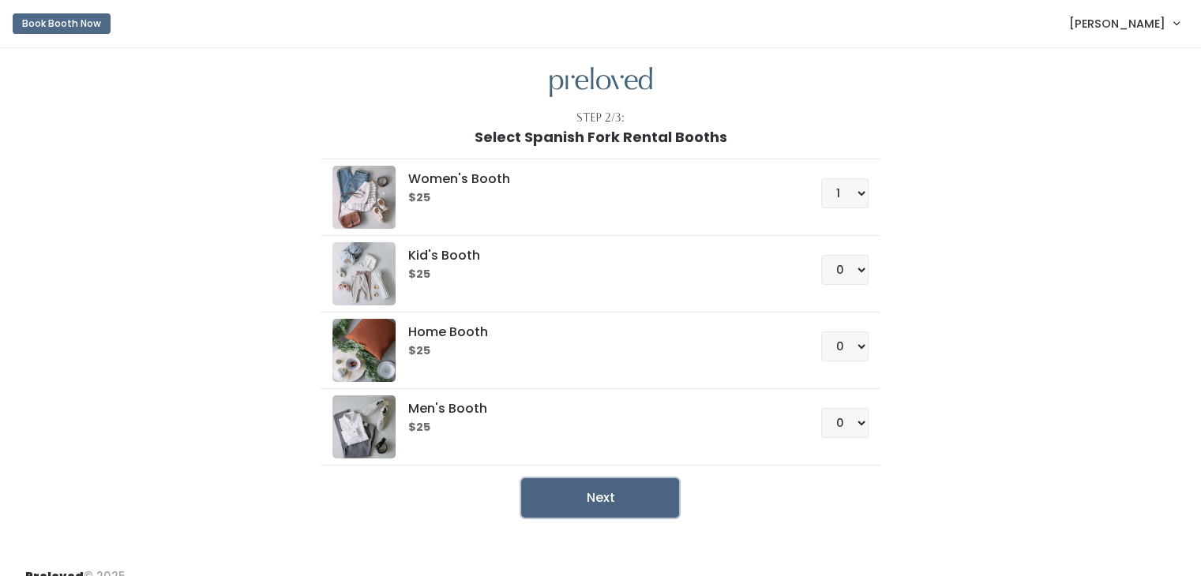
click at [638, 501] on button "Next" at bounding box center [600, 497] width 158 height 39
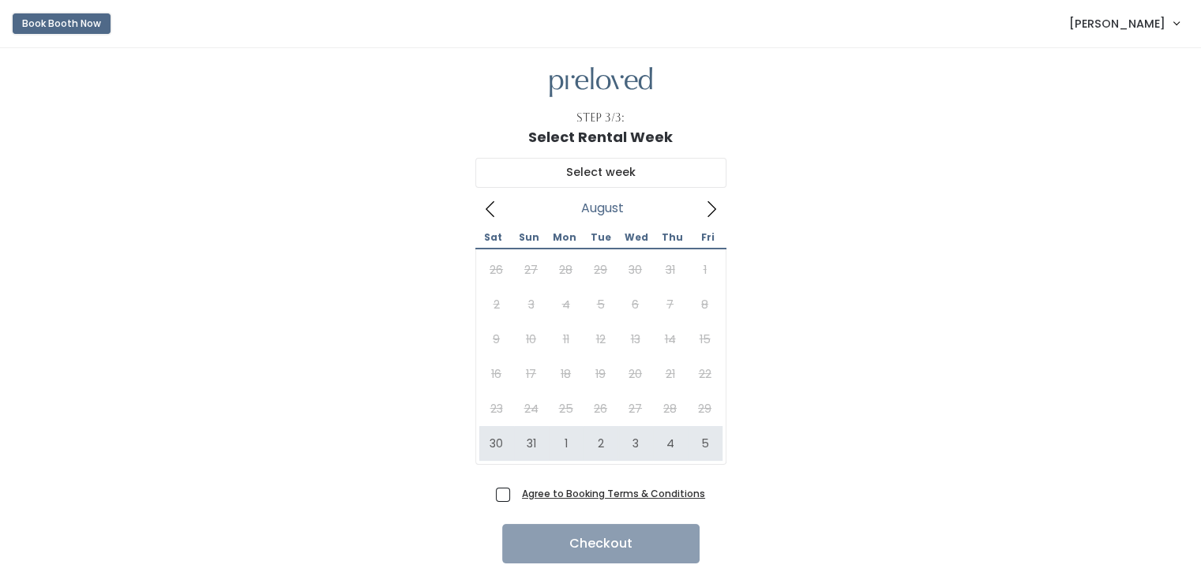
click at [76, 24] on button "Book Booth Now" at bounding box center [62, 23] width 98 height 21
